Goal: Book appointment/travel/reservation

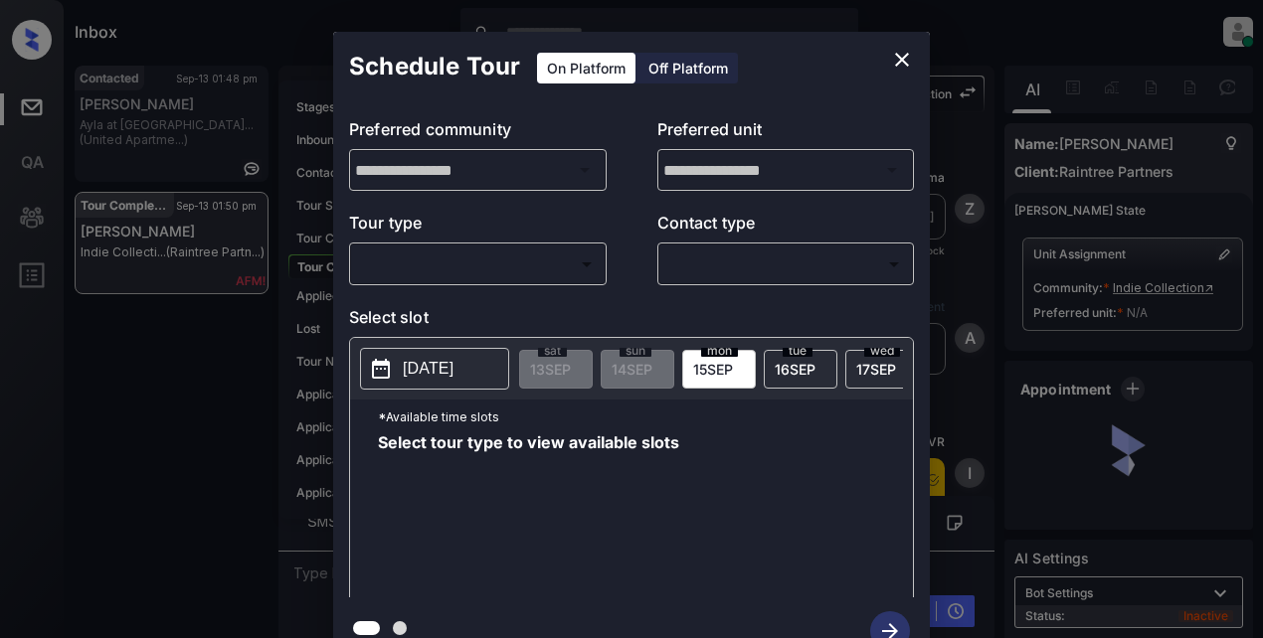
scroll to position [112, 0]
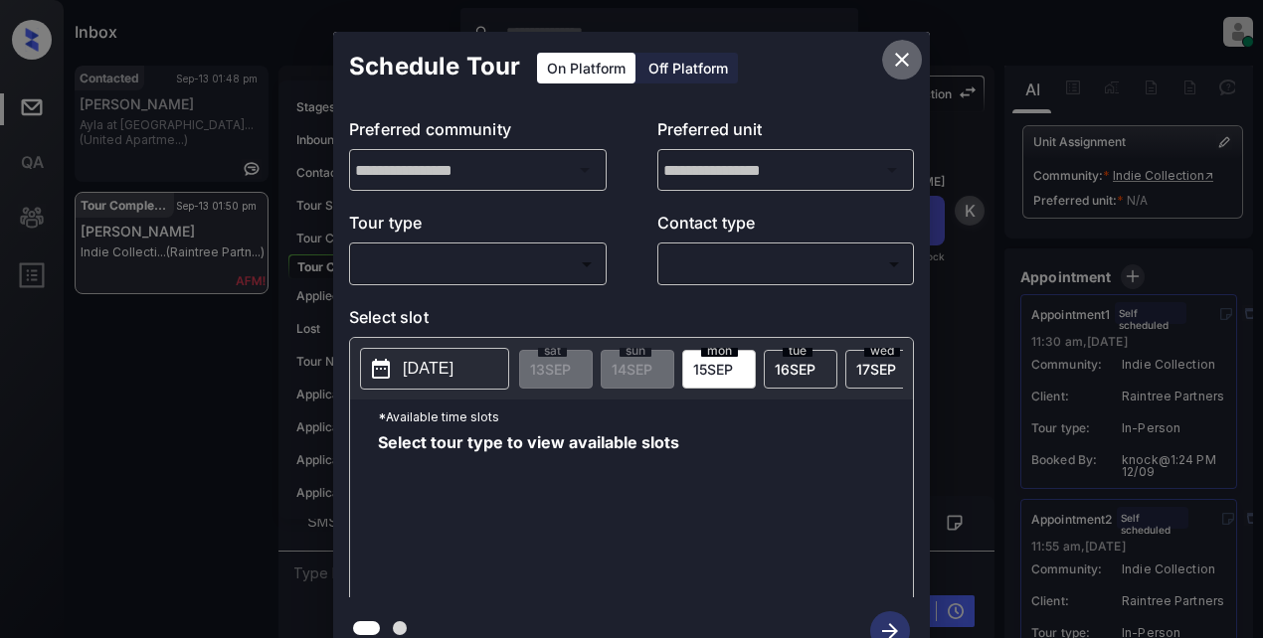
click at [893, 60] on icon "close" at bounding box center [902, 60] width 24 height 24
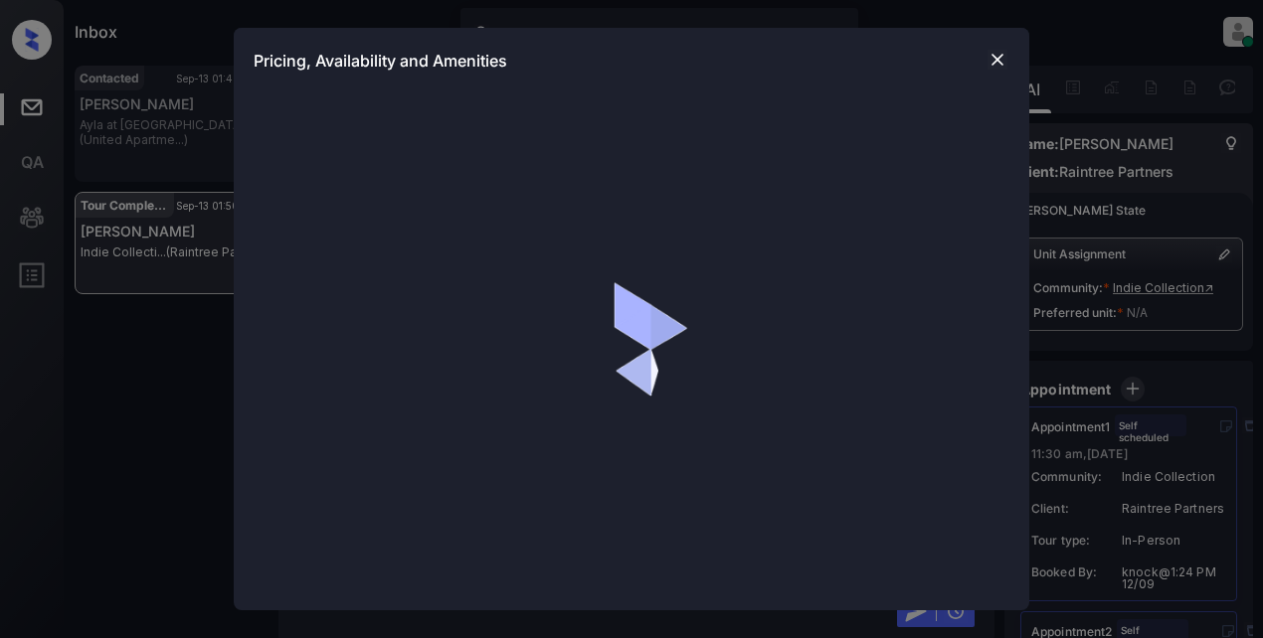
scroll to position [112, 0]
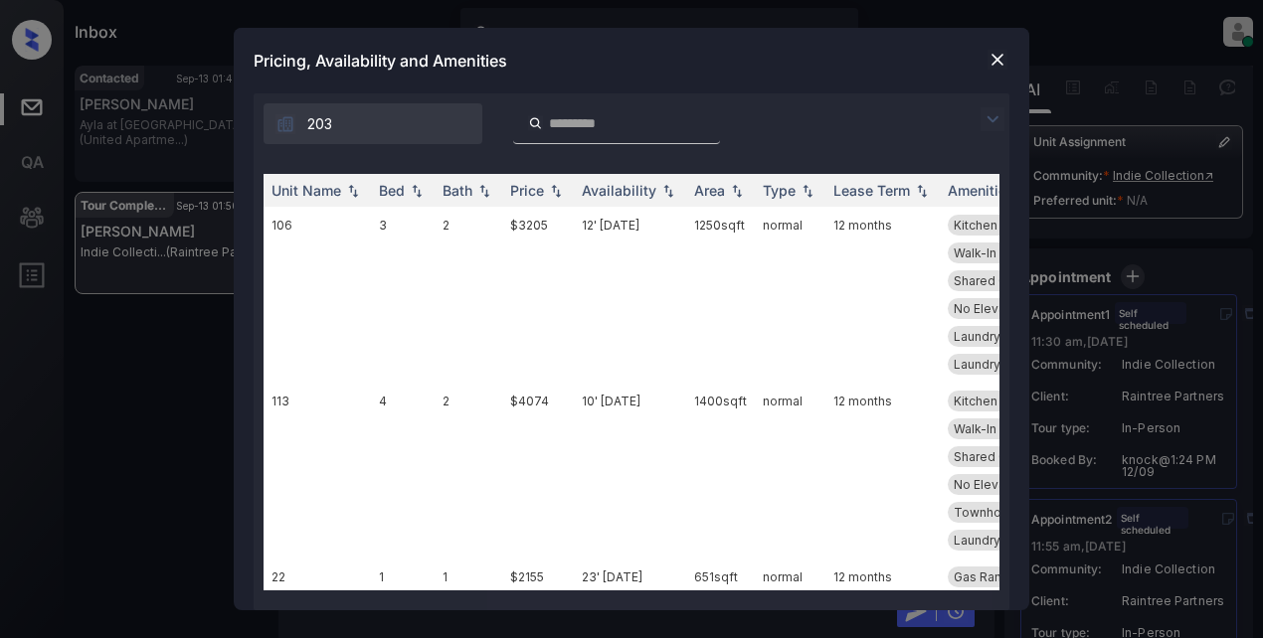
click at [999, 117] on img at bounding box center [992, 119] width 24 height 24
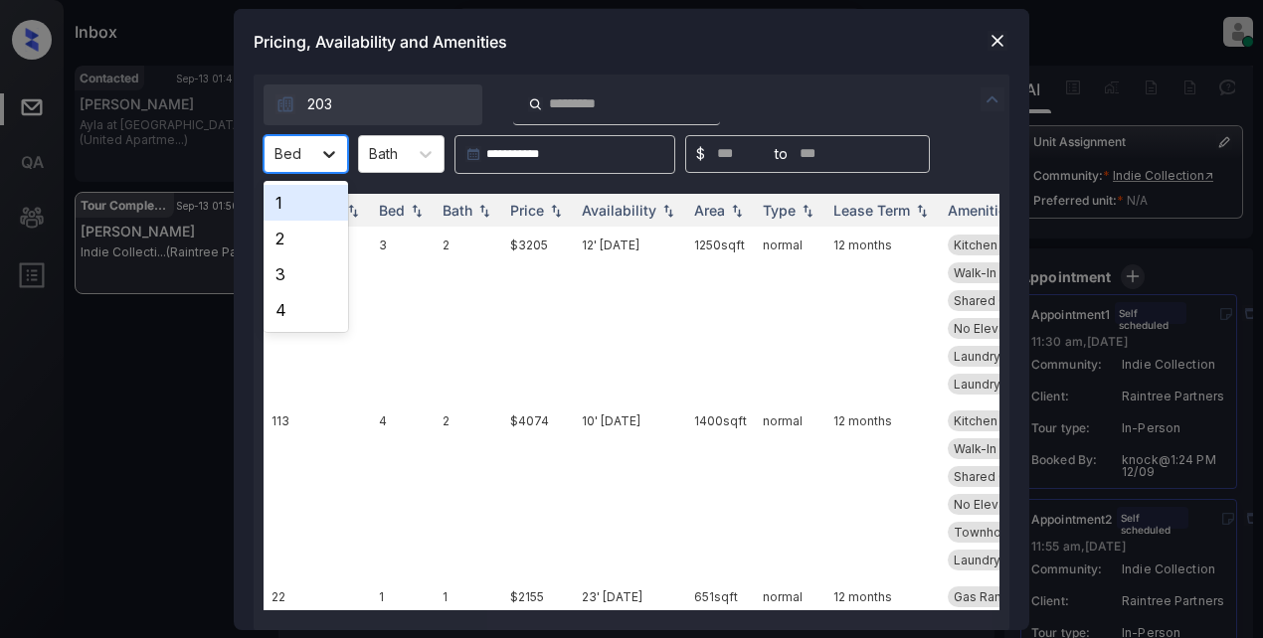
click at [326, 152] on icon at bounding box center [329, 154] width 20 height 20
click at [275, 238] on div "2" at bounding box center [306, 239] width 85 height 36
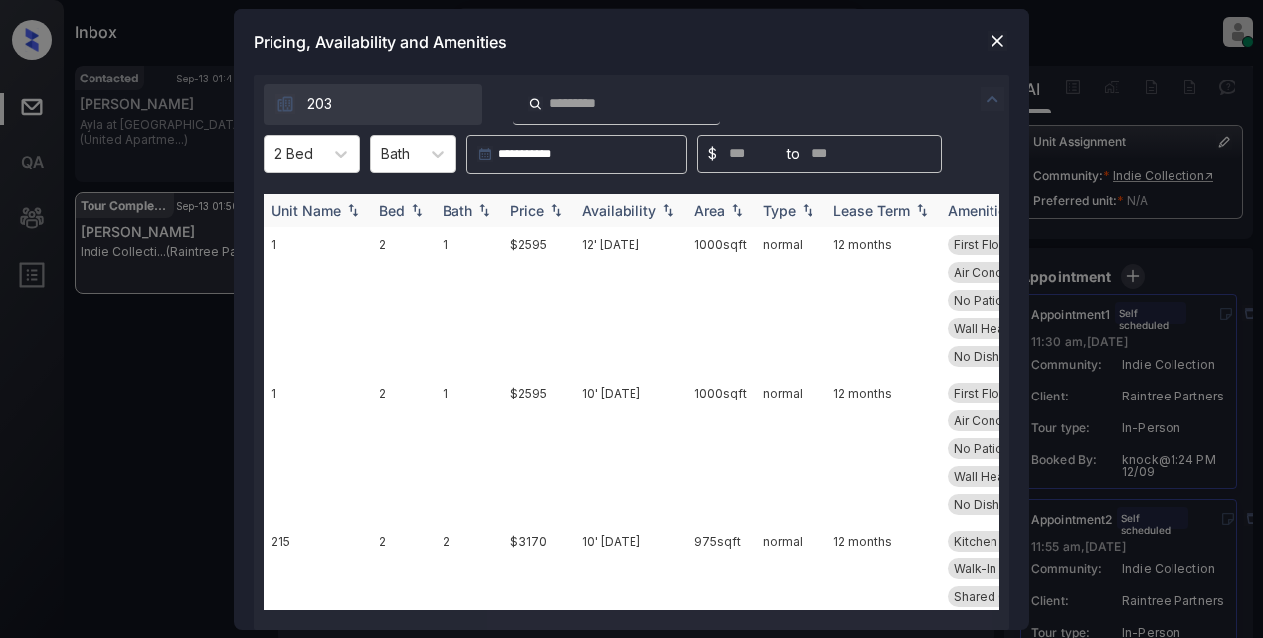
click at [487, 215] on img at bounding box center [484, 210] width 20 height 14
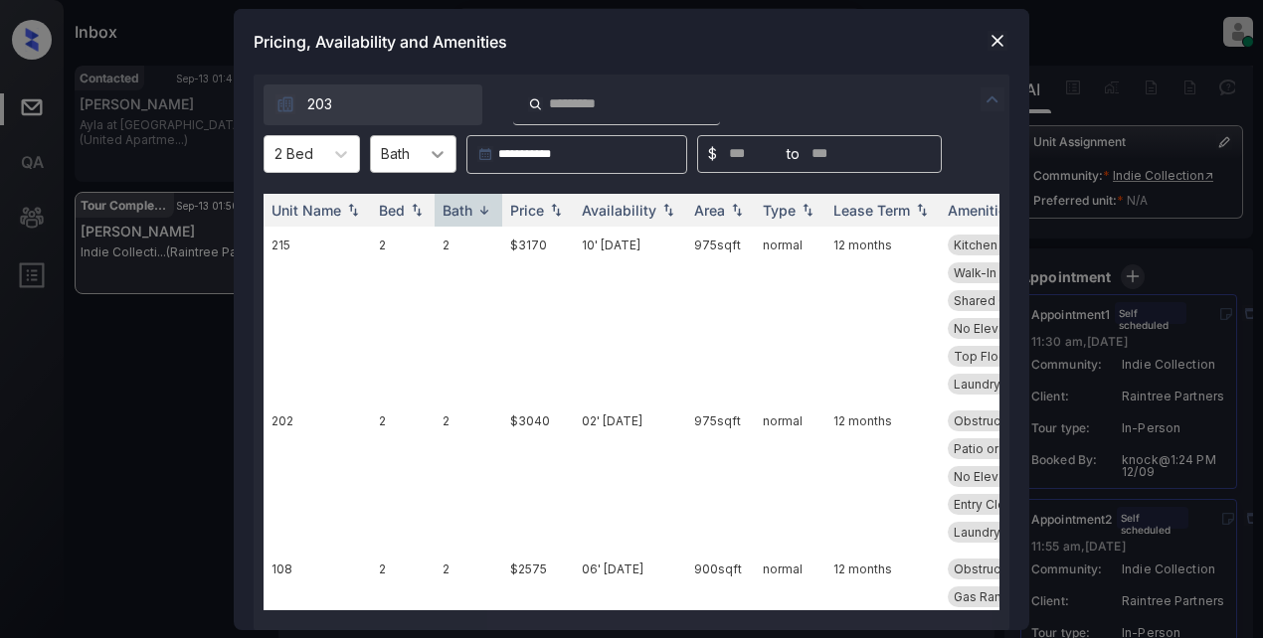
click at [430, 151] on div at bounding box center [438, 154] width 36 height 36
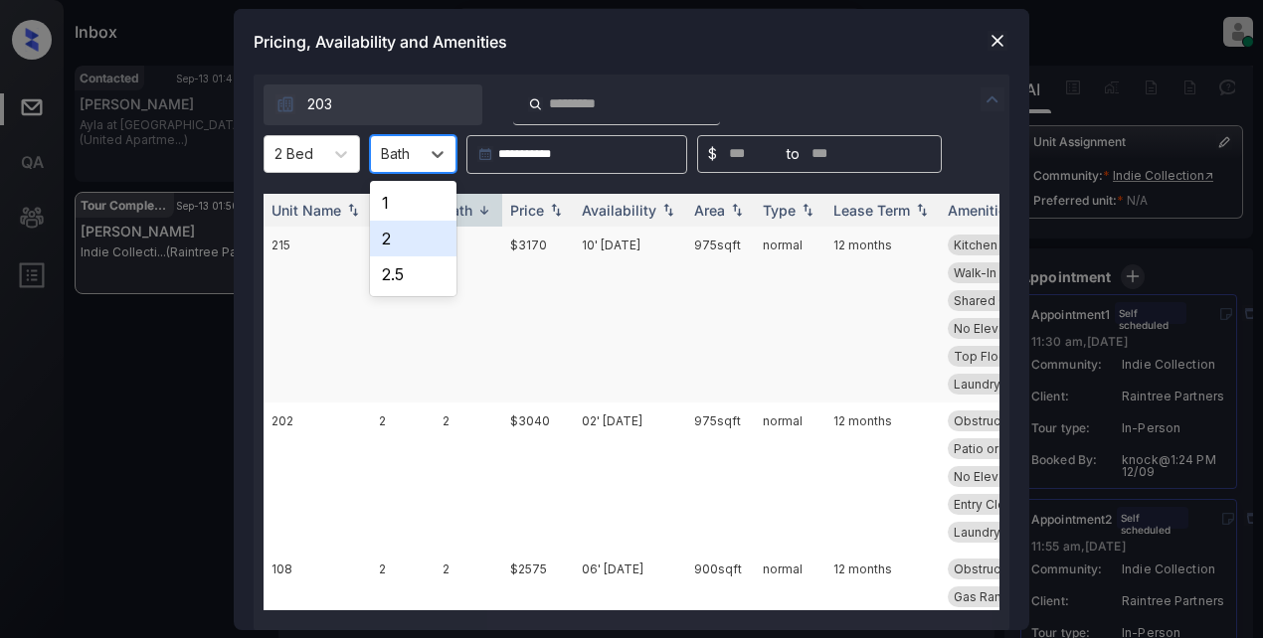
drag, startPoint x: 393, startPoint y: 234, endPoint x: 420, endPoint y: 236, distance: 26.9
click at [403, 236] on div "2" at bounding box center [413, 239] width 87 height 36
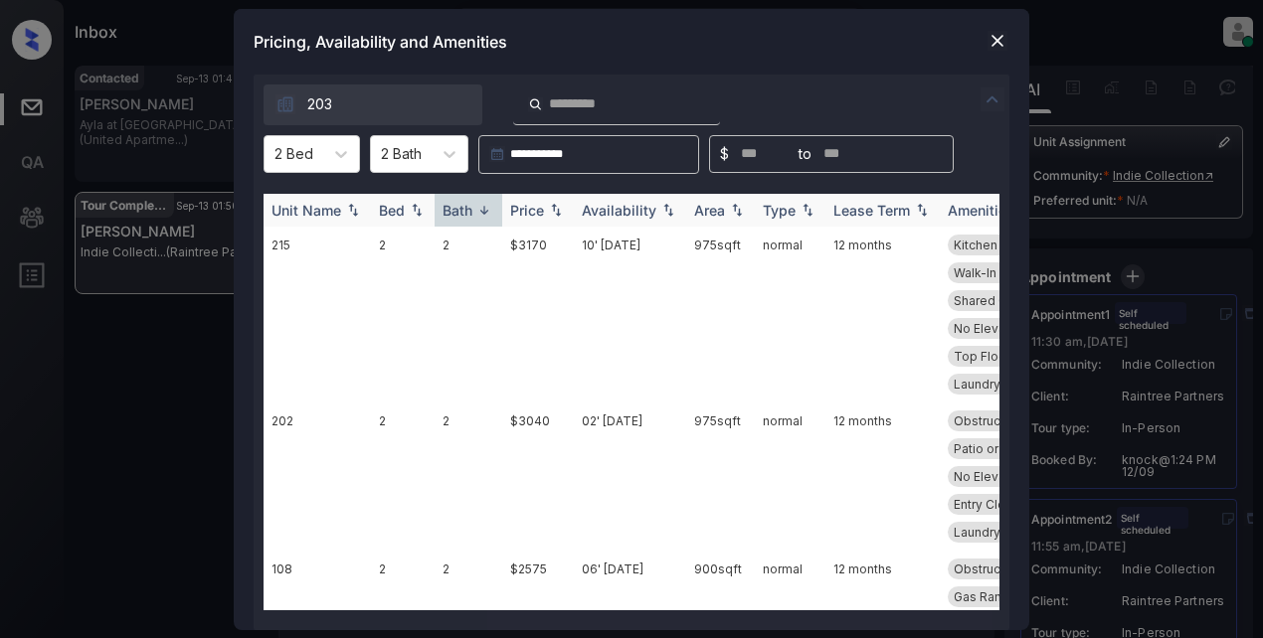
click at [527, 209] on div "Price" at bounding box center [527, 210] width 34 height 17
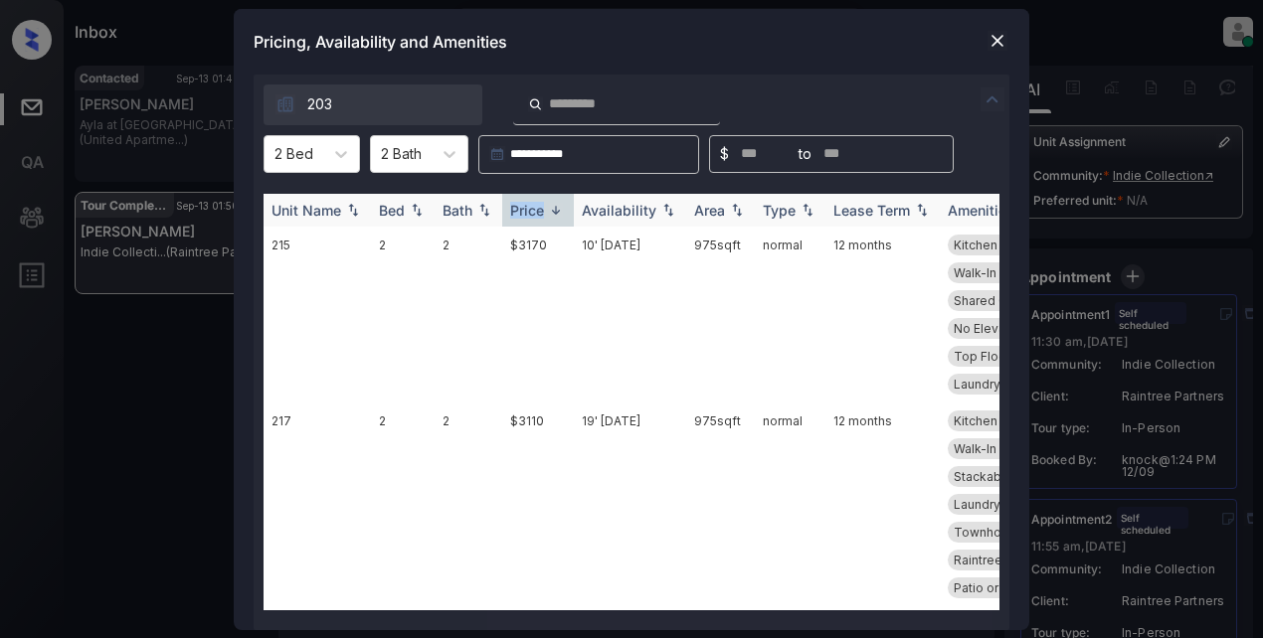
drag, startPoint x: 527, startPoint y: 209, endPoint x: 542, endPoint y: 194, distance: 21.1
click at [530, 208] on div "Price" at bounding box center [527, 210] width 34 height 17
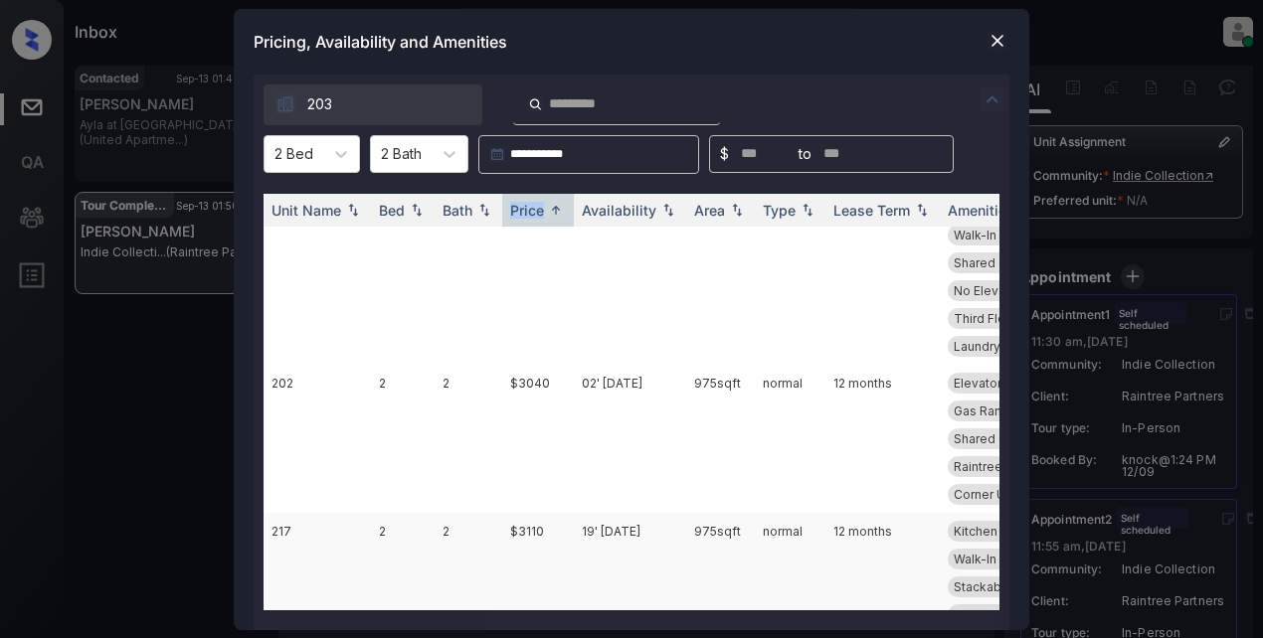
scroll to position [293, 0]
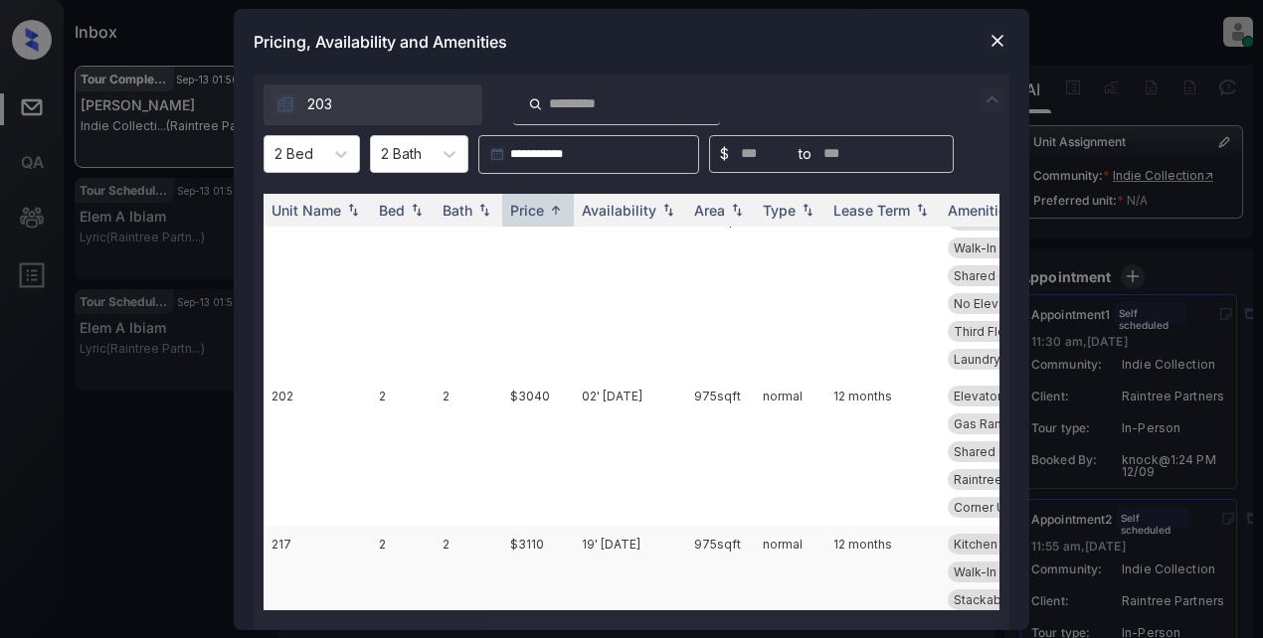
click at [514, 526] on td "$3110" at bounding box center [538, 628] width 72 height 204
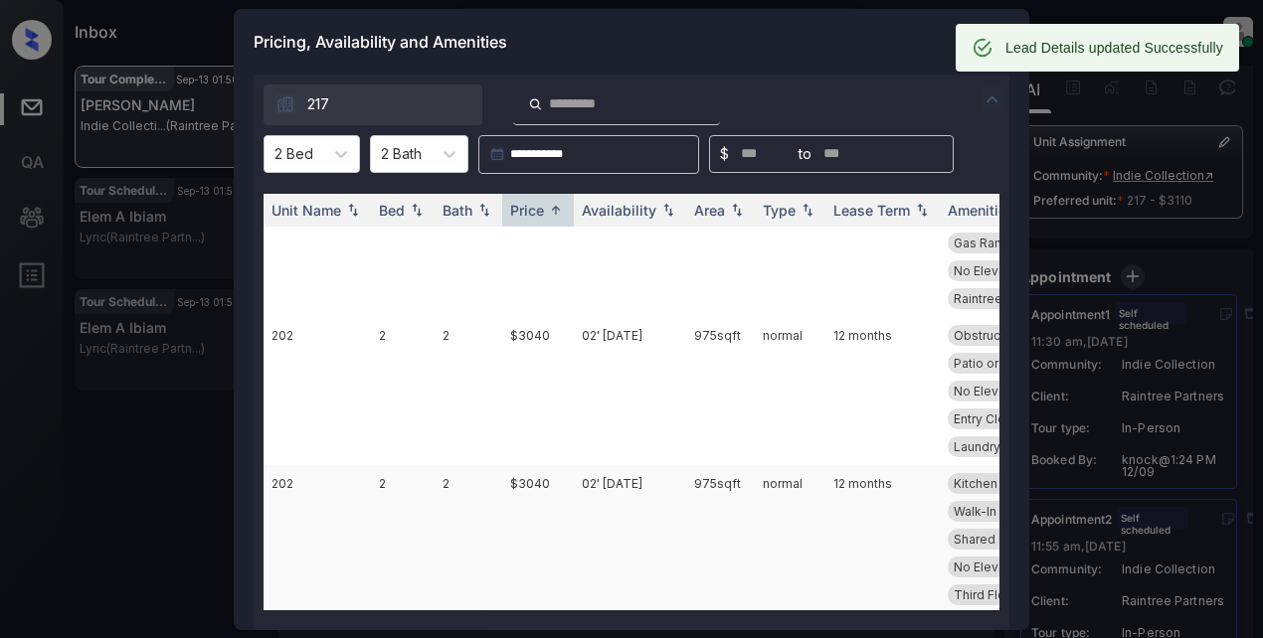
scroll to position [0, 0]
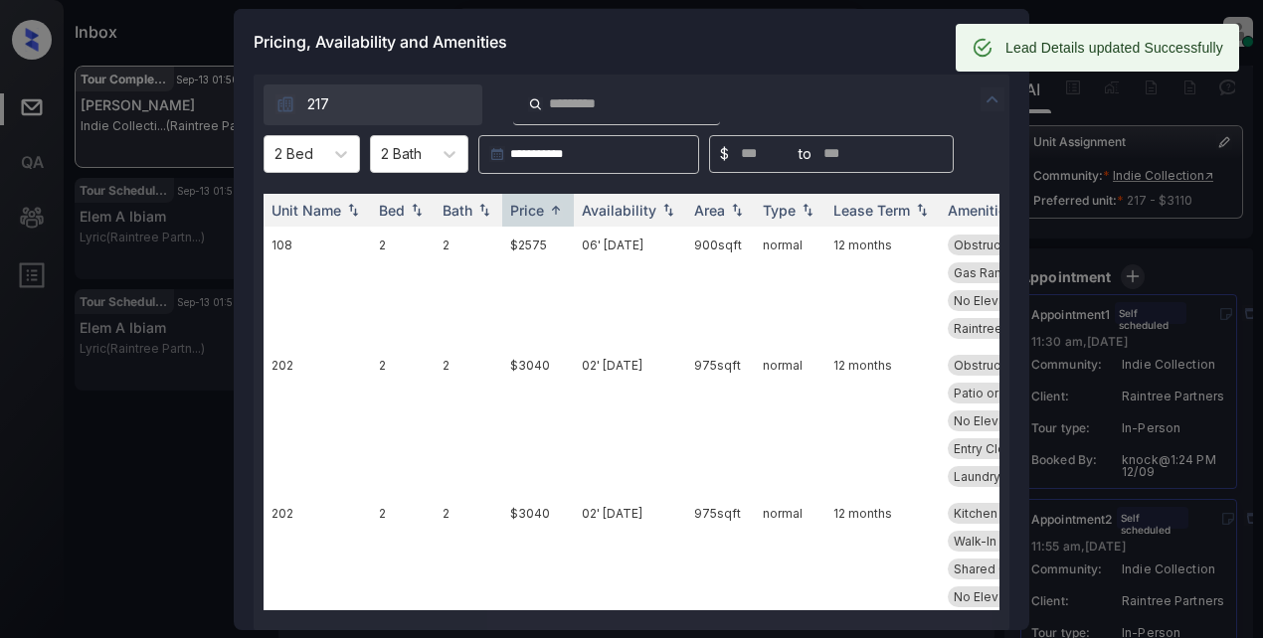
click at [856, 47] on div "Pricing, Availability and Amenities" at bounding box center [632, 42] width 796 height 66
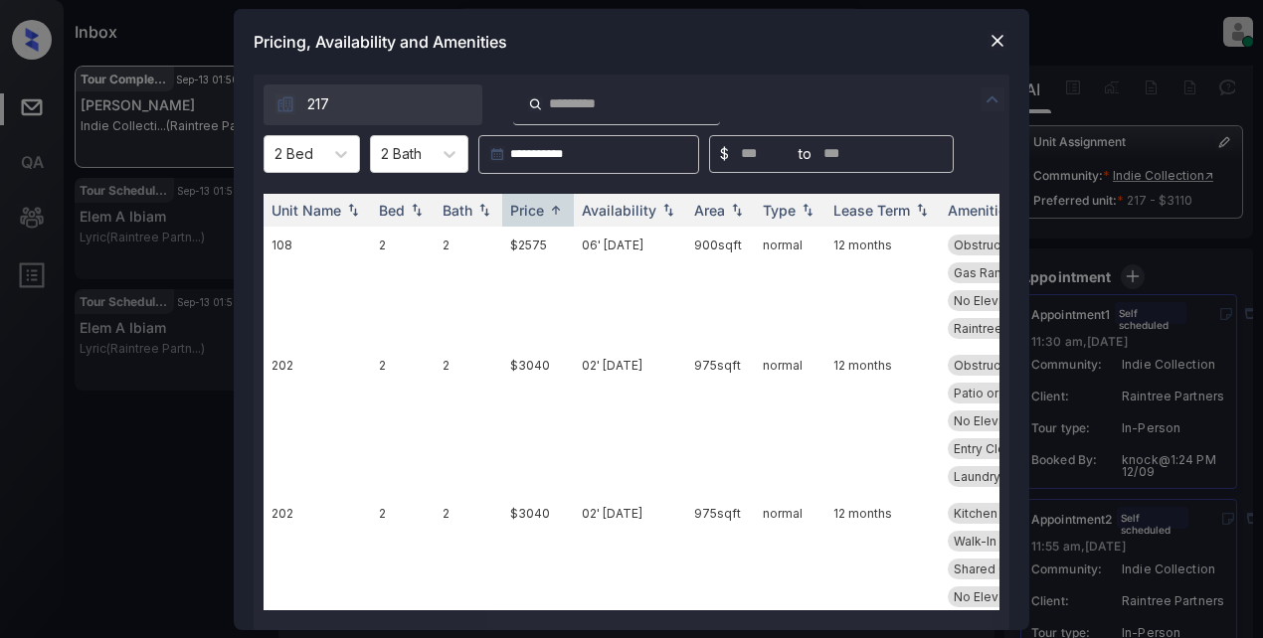
click at [991, 42] on img at bounding box center [997, 41] width 20 height 20
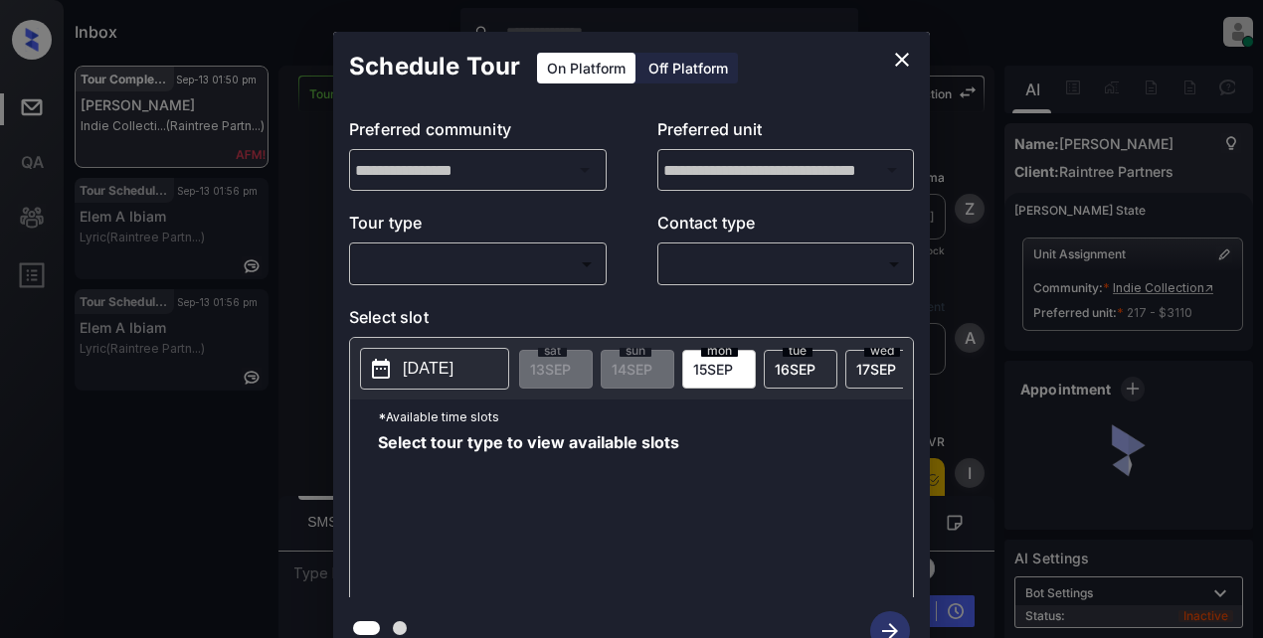
scroll to position [12003, 0]
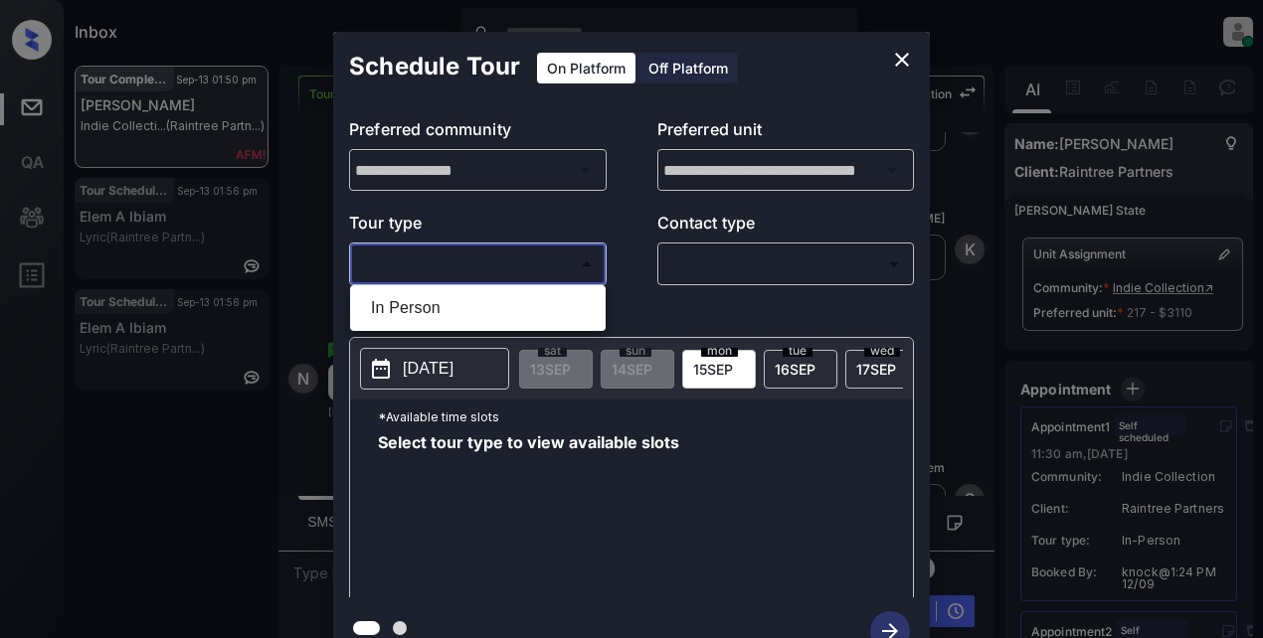
click at [468, 277] on body "Inbox Lyzzelle M. Ceralde Online Set yourself offline Set yourself on break Pro…" at bounding box center [631, 319] width 1263 height 638
click at [419, 305] on li "In Person" at bounding box center [478, 308] width 246 height 36
type input "********"
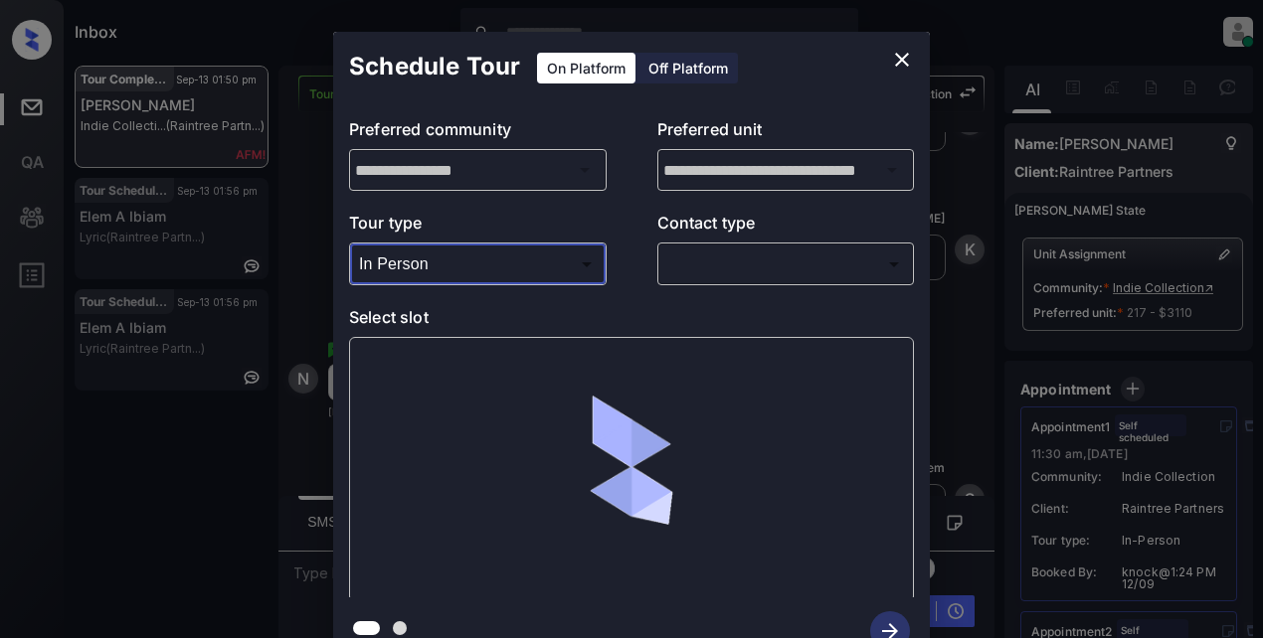
click at [735, 271] on body "Inbox Lyzzelle M. Ceralde Online Set yourself offline Set yourself on break Pro…" at bounding box center [631, 319] width 1263 height 638
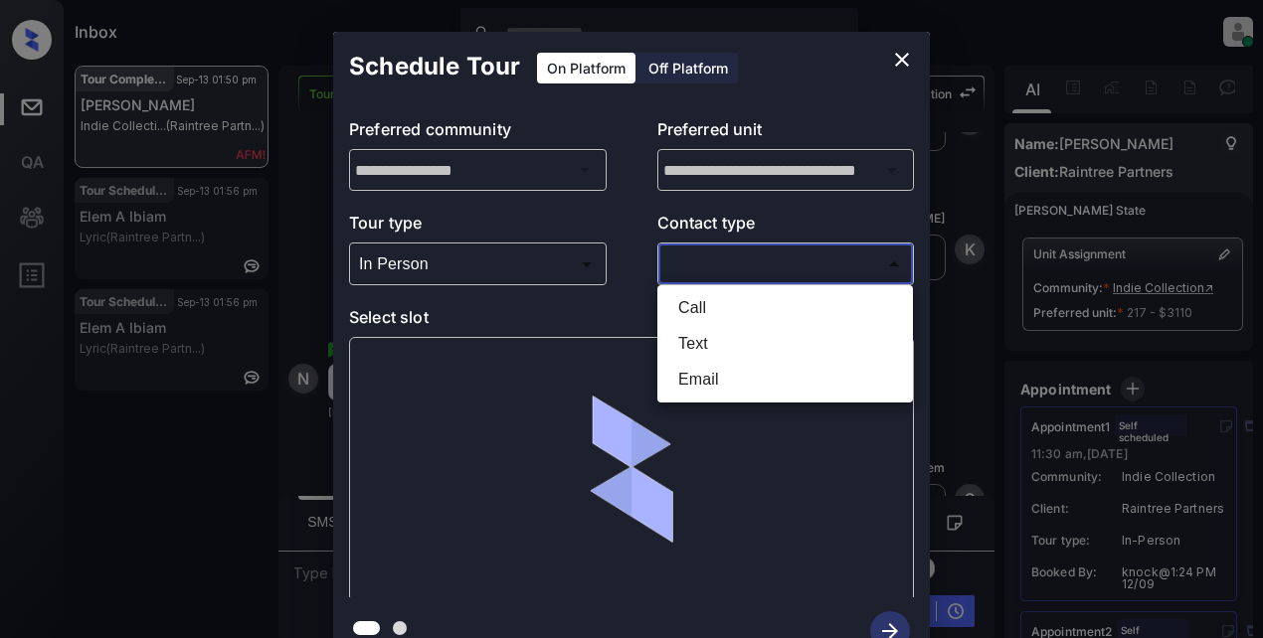
click at [693, 344] on li "Text" at bounding box center [785, 344] width 246 height 36
type input "****"
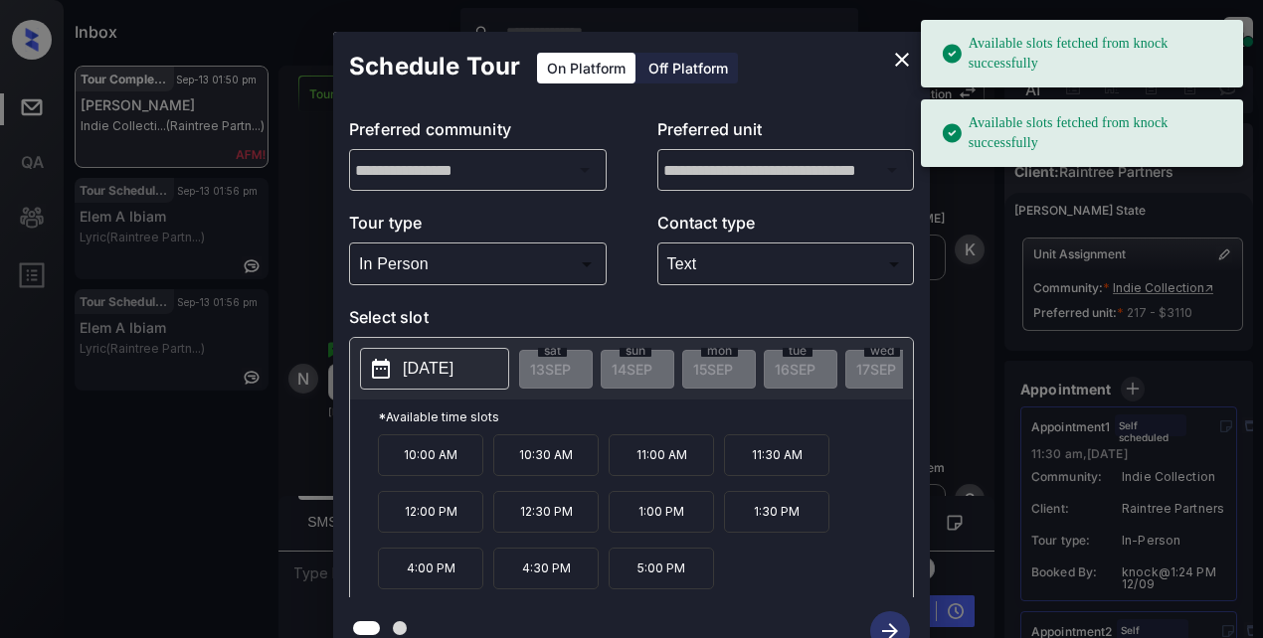
click at [428, 372] on p "2025-09-23" at bounding box center [428, 369] width 51 height 24
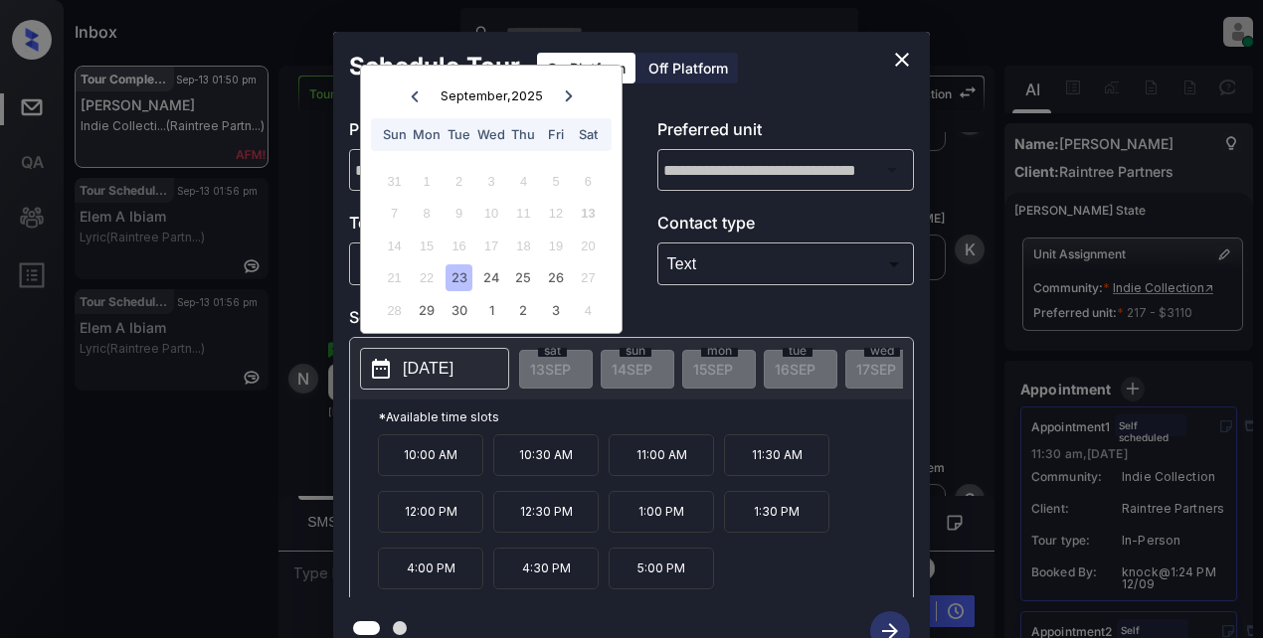
click at [463, 278] on div "23" at bounding box center [458, 278] width 27 height 27
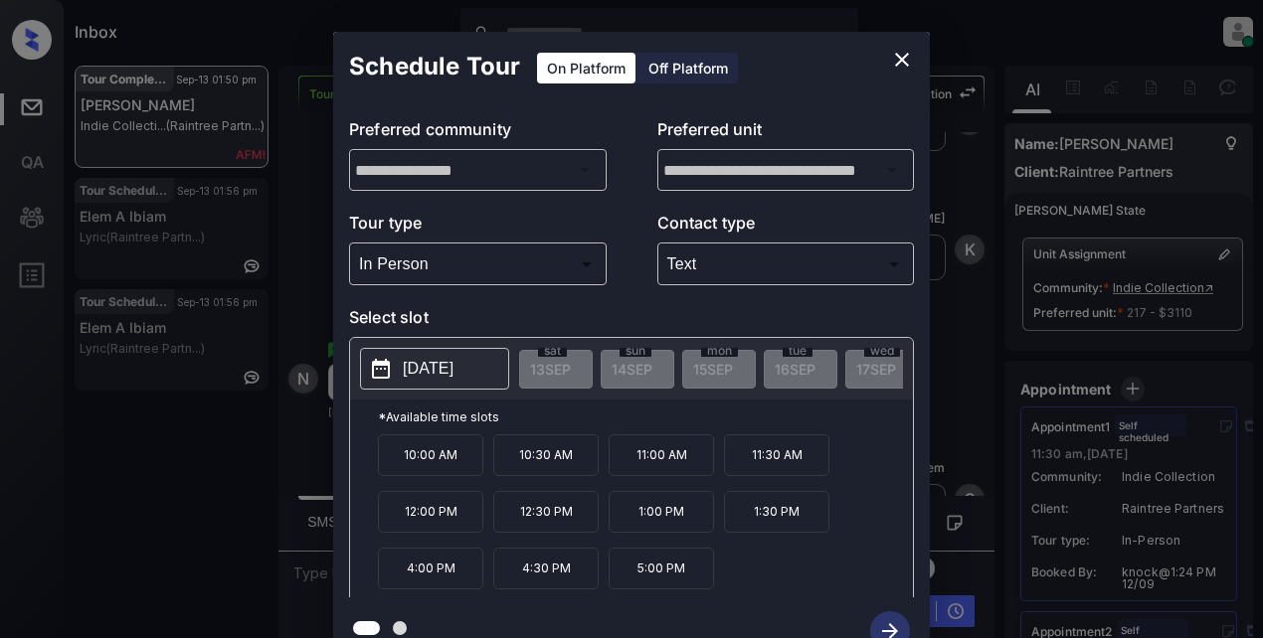
click at [420, 475] on p "10:00 AM" at bounding box center [430, 456] width 105 height 42
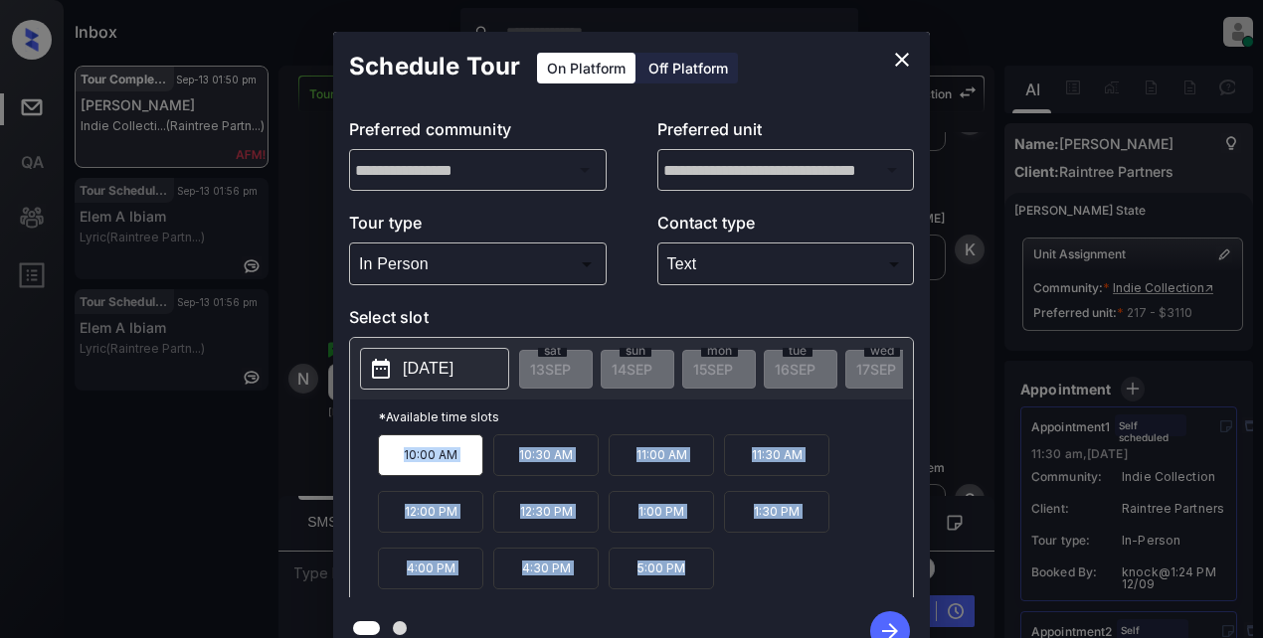
drag, startPoint x: 397, startPoint y: 462, endPoint x: 708, endPoint y: 562, distance: 326.8
click at [750, 608] on div "**********" at bounding box center [631, 348] width 597 height 633
copy div "10:00 AM 10:30 AM 11:00 AM 11:30 AM 12:00 PM 12:30 PM 1:00 PM 1:30 PM 4:00 PM 4…"
click at [903, 56] on icon "close" at bounding box center [902, 60] width 24 height 24
